Goal: Task Accomplishment & Management: Use online tool/utility

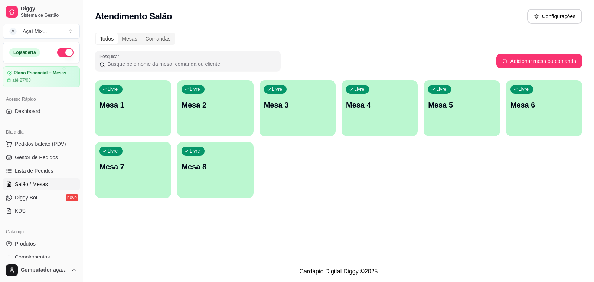
click at [116, 123] on div "Livre Mesa 1" at bounding box center [133, 103] width 76 height 47
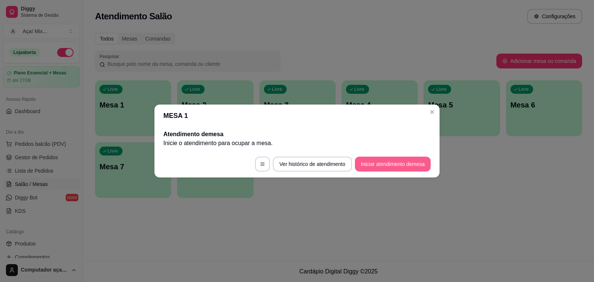
click at [380, 166] on button "Iniciar atendimento de mesa" at bounding box center [393, 163] width 76 height 15
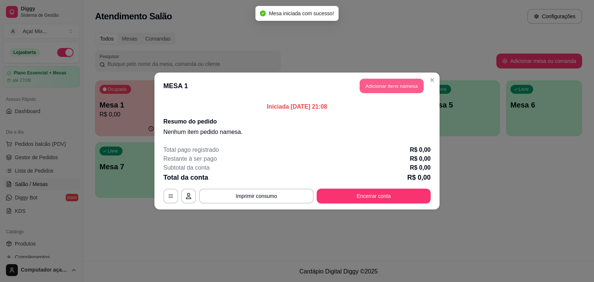
click at [398, 84] on button "Adicionar itens na mesa" at bounding box center [392, 86] width 64 height 14
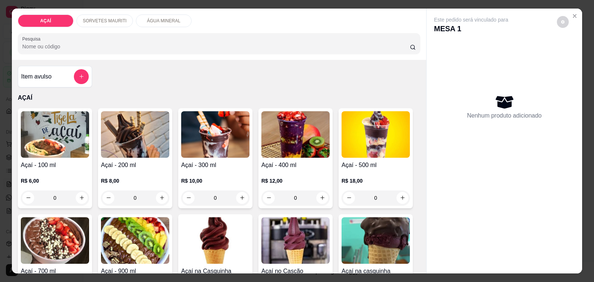
click at [240, 196] on div "0" at bounding box center [215, 197] width 68 height 15
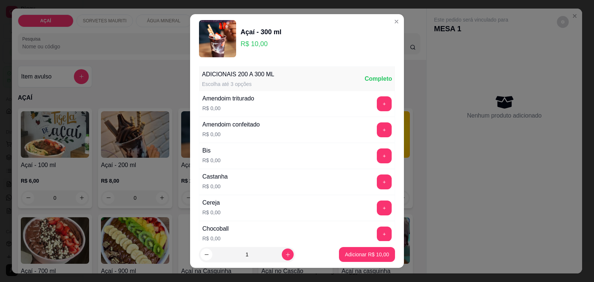
click at [374, 209] on div "+" at bounding box center [384, 207] width 21 height 15
click at [377, 208] on button "+" at bounding box center [384, 208] width 14 height 14
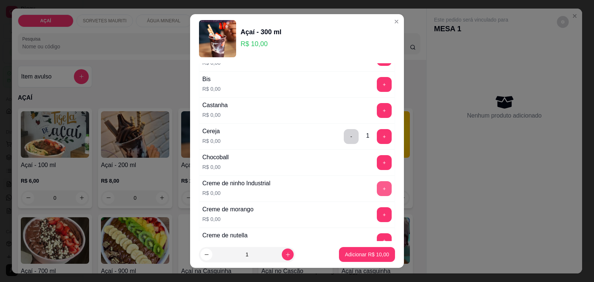
scroll to position [93, 0]
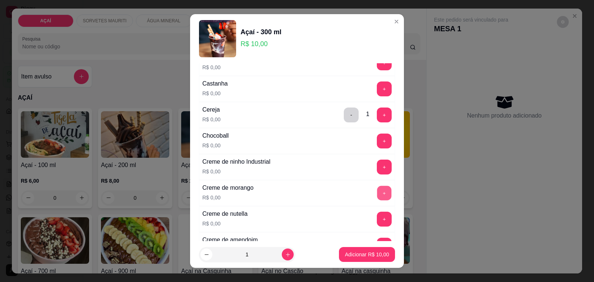
click at [377, 193] on button "+" at bounding box center [384, 193] width 14 height 14
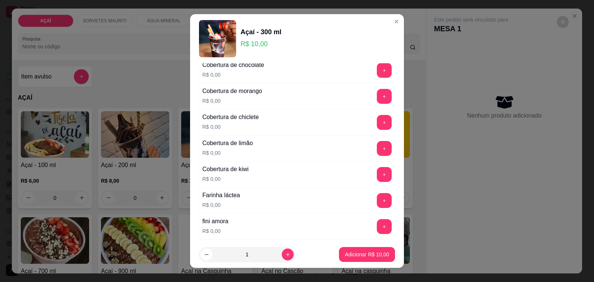
scroll to position [418, 0]
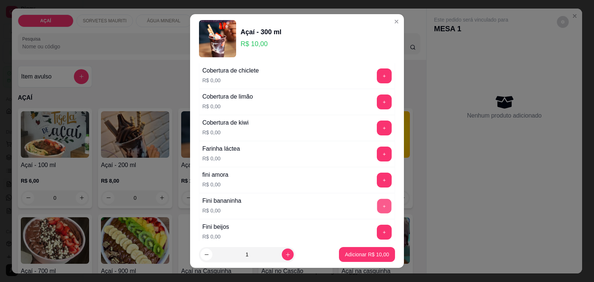
click at [377, 211] on button "+" at bounding box center [384, 206] width 14 height 14
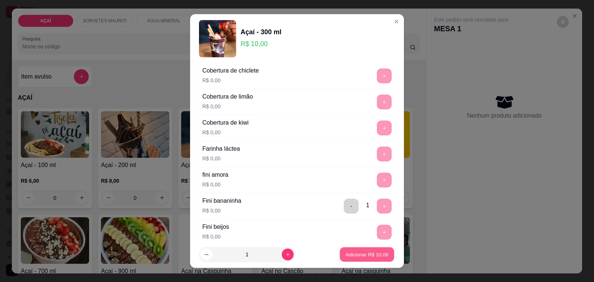
click at [355, 257] on p "Adicionar R$ 10,00" at bounding box center [367, 253] width 43 height 7
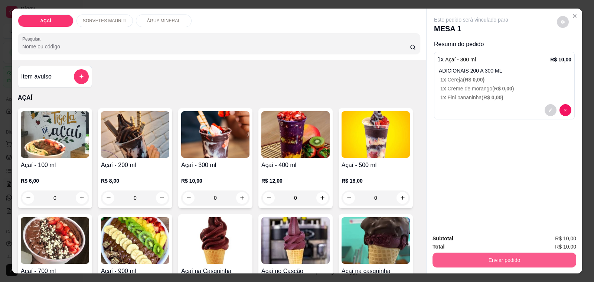
click at [509, 257] on button "Enviar pedido" at bounding box center [505, 259] width 144 height 15
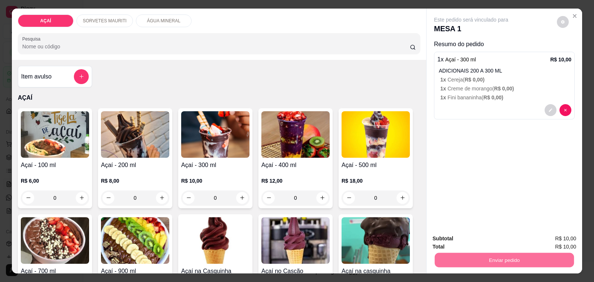
click at [486, 232] on button "Não registrar e enviar pedido" at bounding box center [479, 238] width 77 height 14
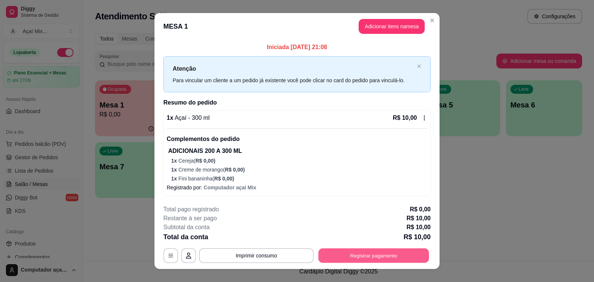
click at [335, 255] on button "Registrar pagamento" at bounding box center [374, 255] width 111 height 14
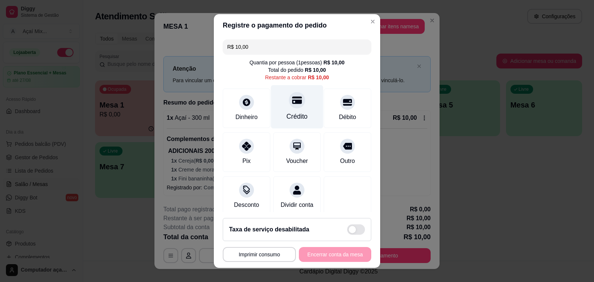
click at [284, 108] on div "Crédito" at bounding box center [297, 106] width 52 height 43
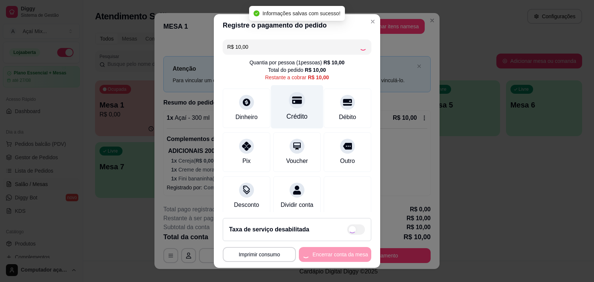
type input "R$ 0,00"
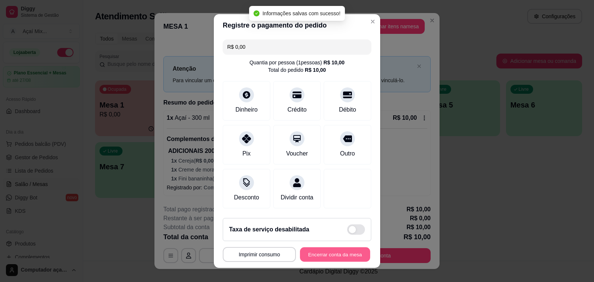
click at [335, 256] on button "Encerrar conta da mesa" at bounding box center [335, 254] width 70 height 14
